Goal: Task Accomplishment & Management: Use online tool/utility

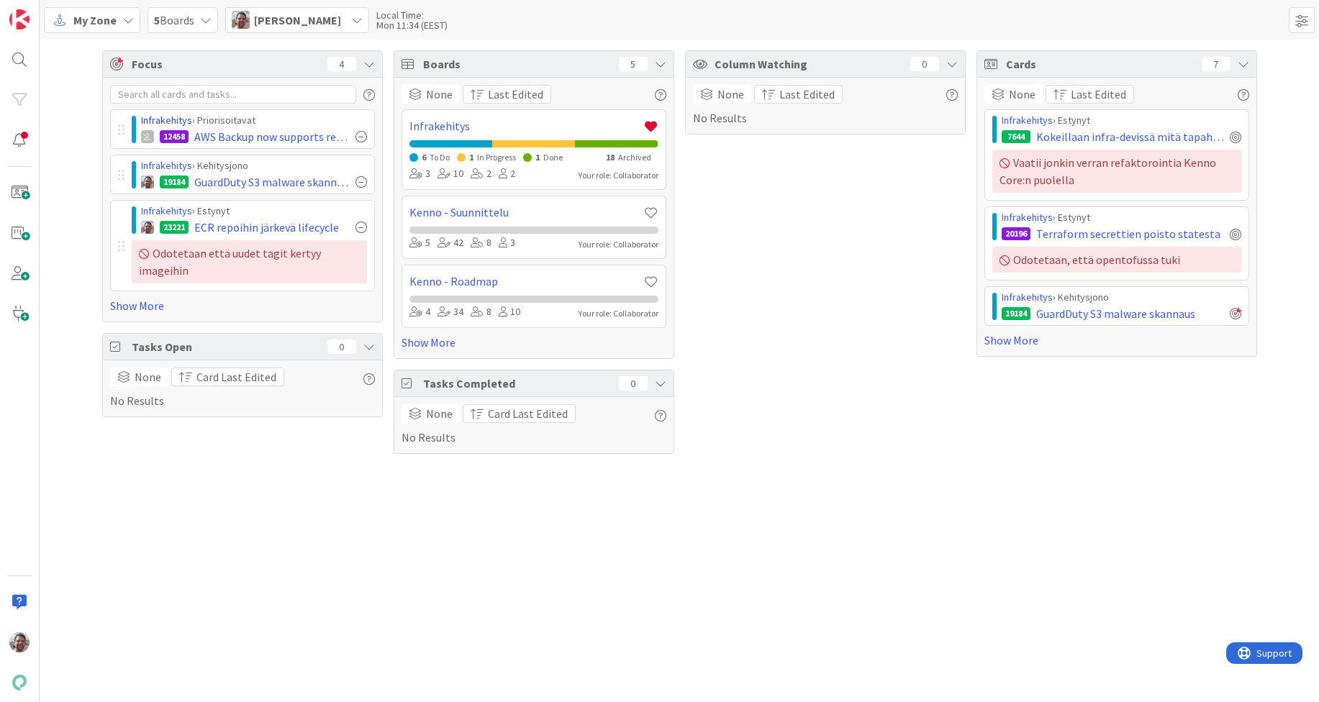
click at [176, 119] on link "Infrakehitys" at bounding box center [166, 120] width 51 height 13
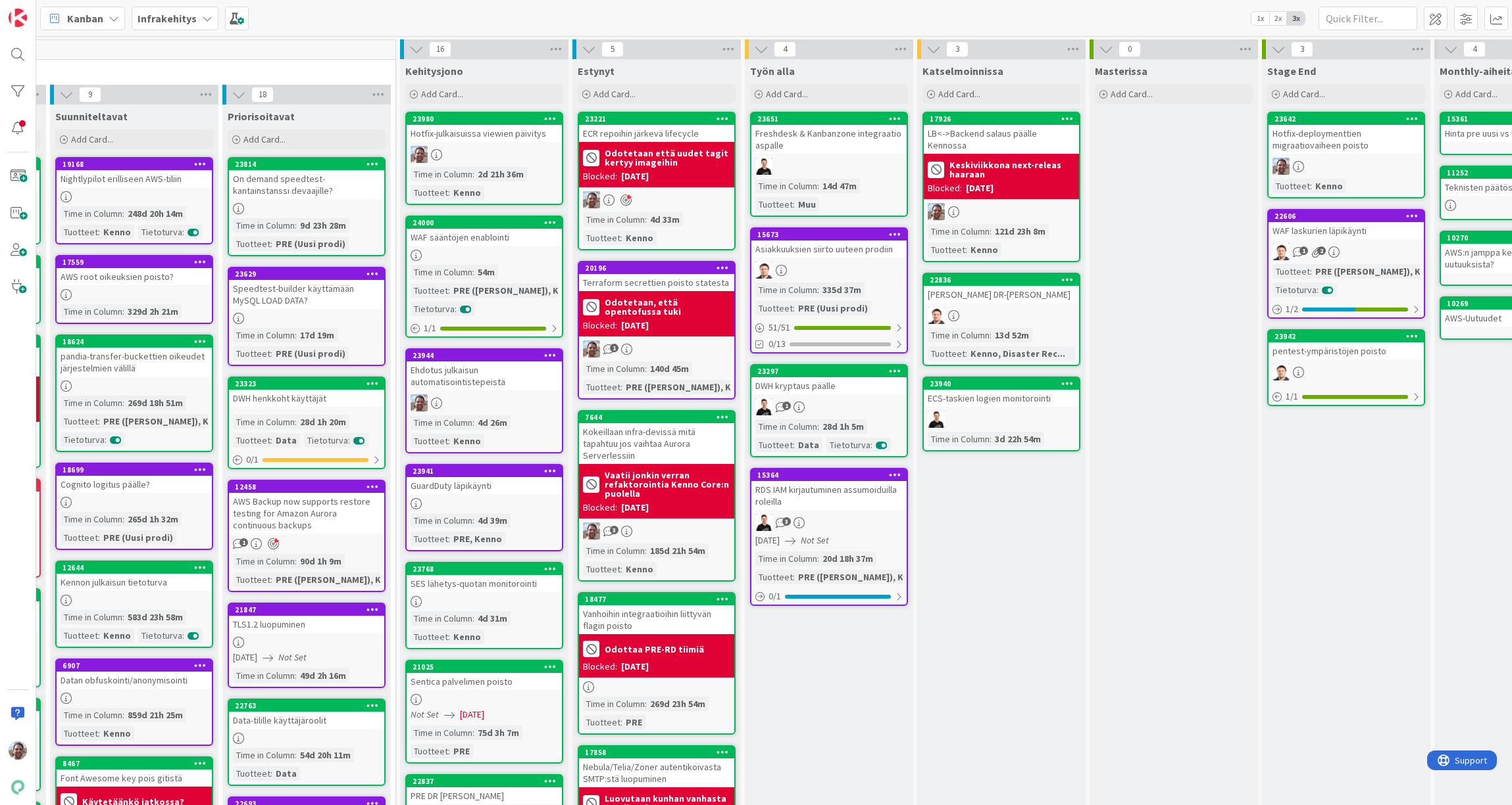
scroll to position [0, 178]
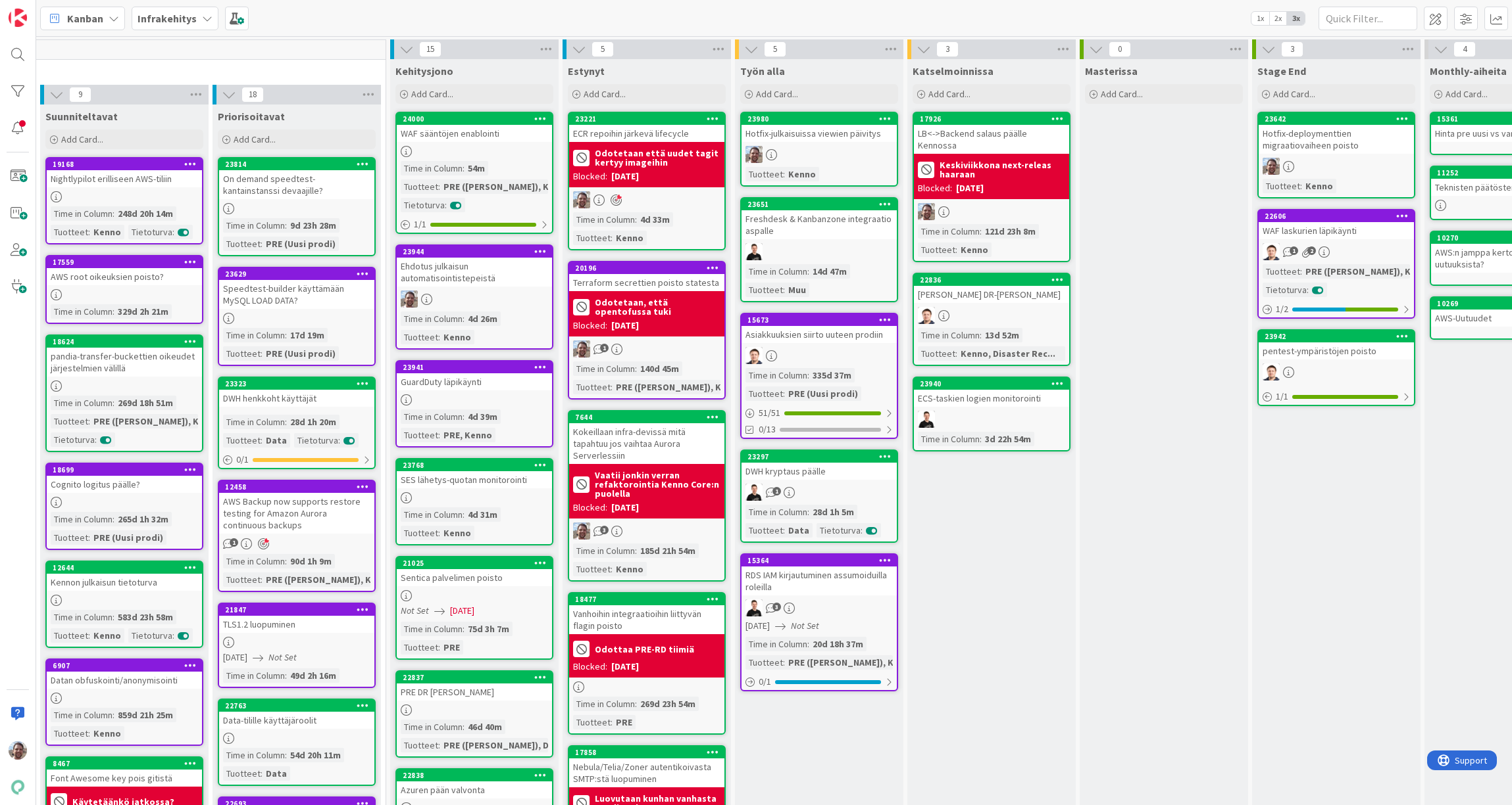
click at [836, 138] on div "Hotfix-julkaisuissa viewien päivitys" at bounding box center [819, 133] width 155 height 17
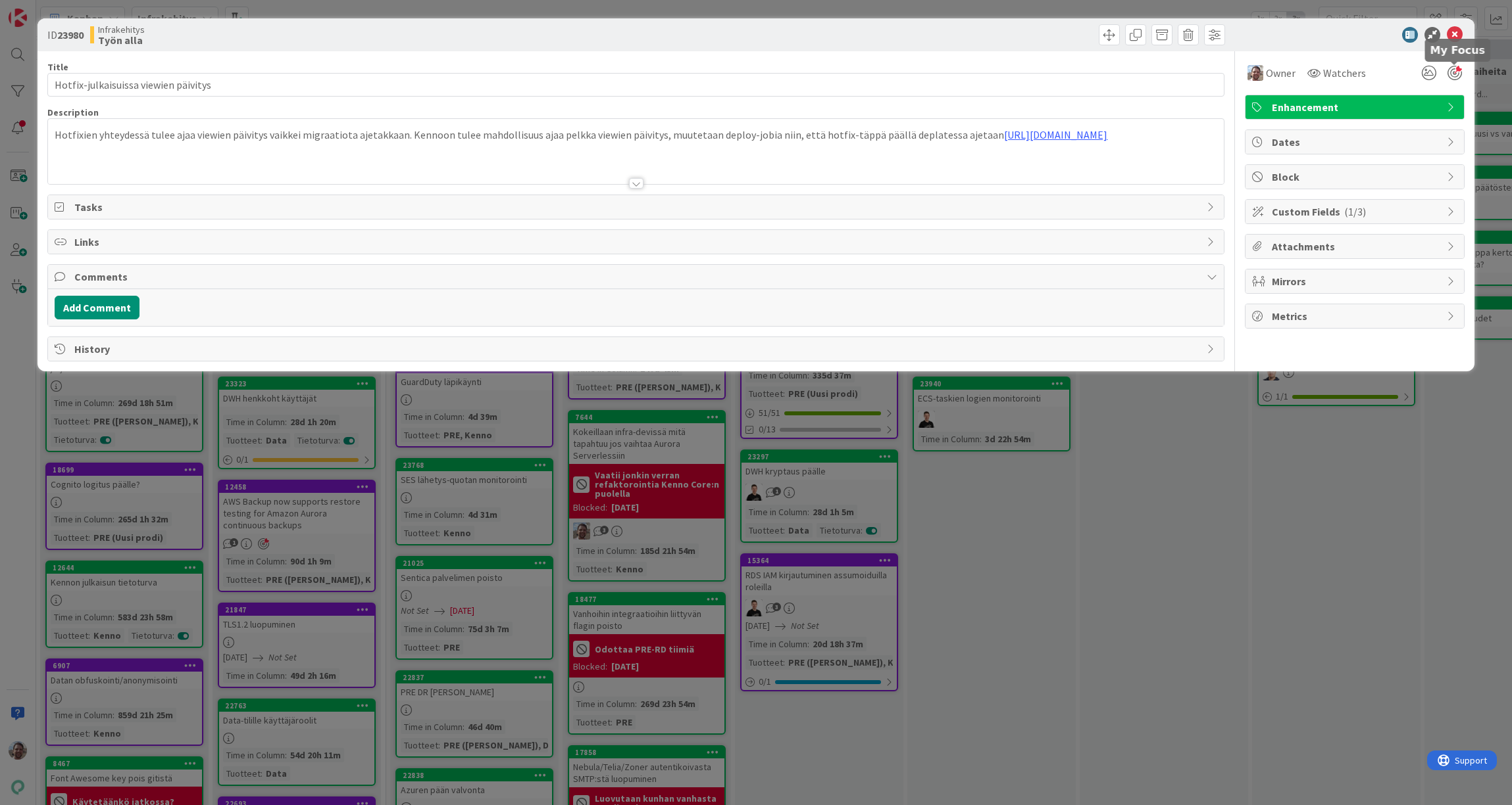
click at [1205, 71] on div at bounding box center [1454, 73] width 15 height 15
click at [1205, 37] on icon at bounding box center [1453, 35] width 16 height 16
